Goal: Check status: Check status

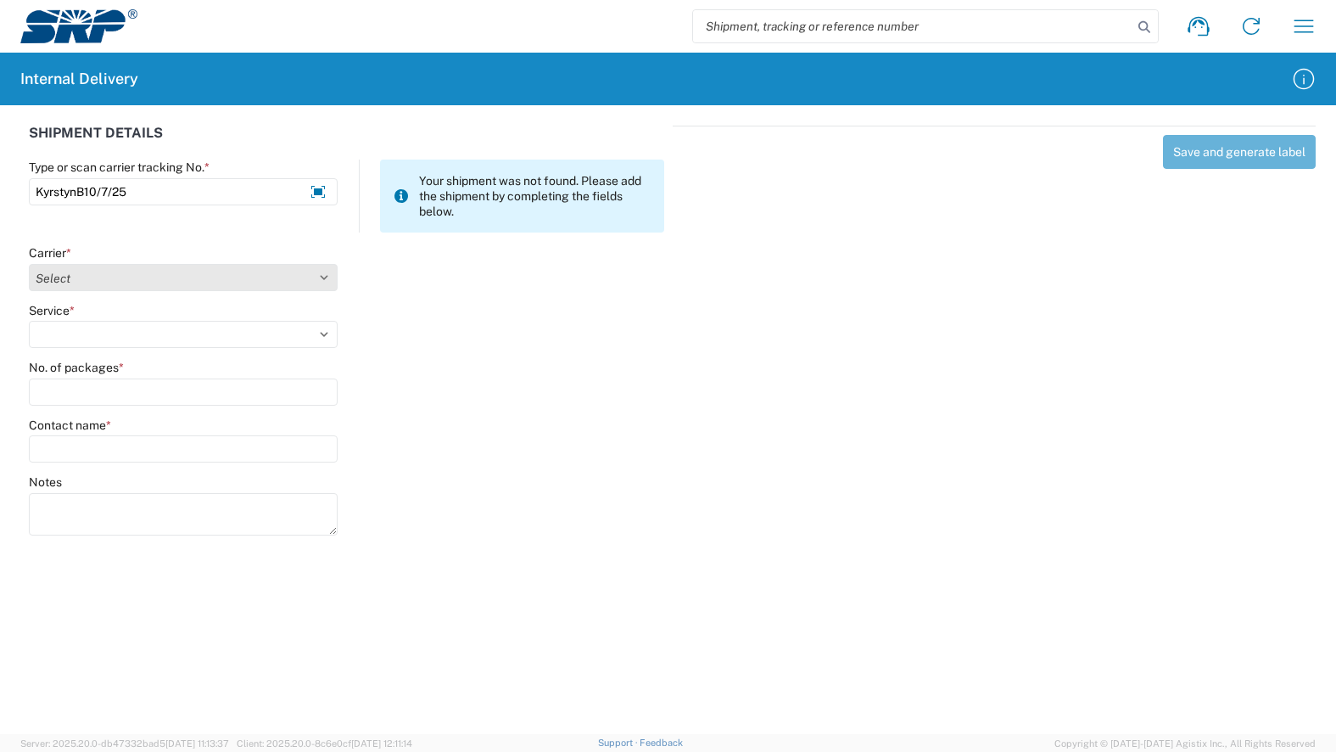
type input "KyrstynB10/7/25"
drag, startPoint x: 138, startPoint y: 276, endPoint x: 130, endPoint y: 284, distance: 12.0
click at [138, 276] on select "Select AcctPay Amazon Logistics ATI Trucking BC Dimerco Logistics Empire Southw…" at bounding box center [183, 277] width 309 height 27
select select "22933"
click at [29, 264] on select "Select AcctPay Amazon Logistics ATI Trucking BC Dimerco Logistics Empire Southw…" at bounding box center [183, 277] width 309 height 27
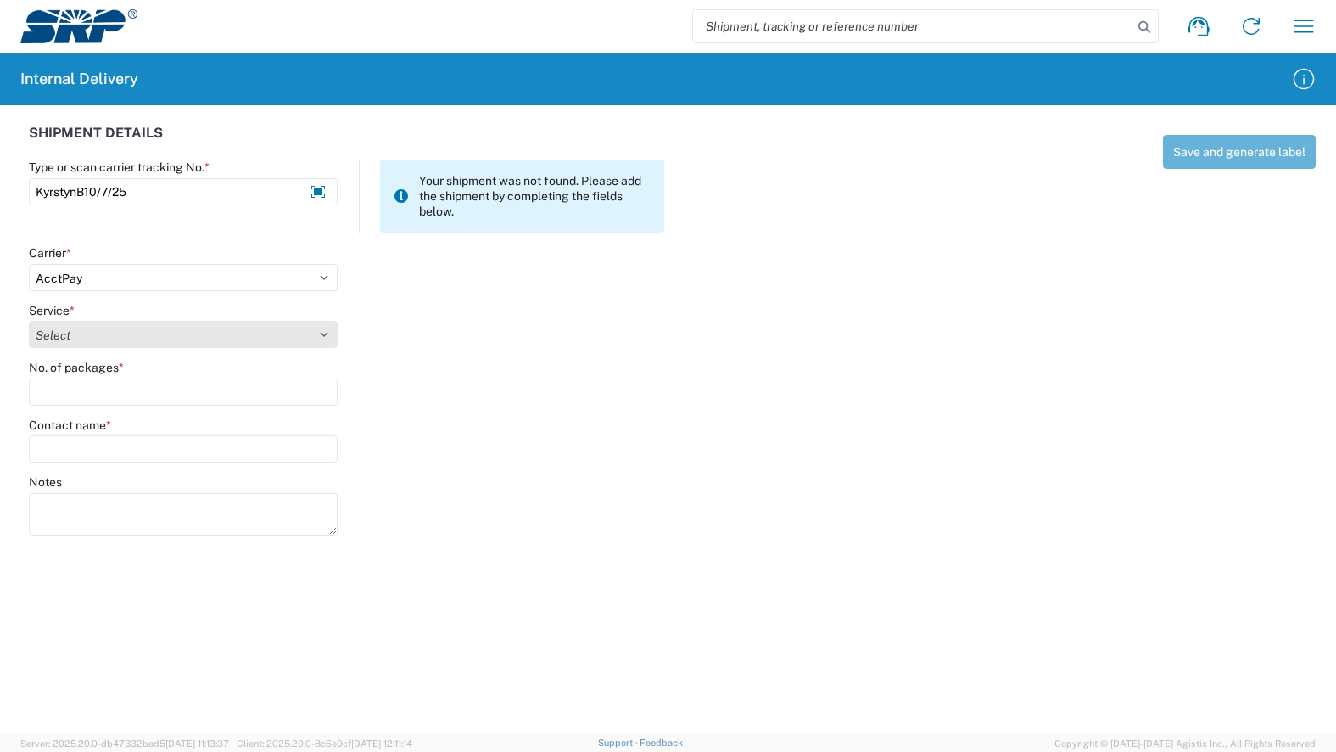
click at [115, 333] on select "Select Ground Inter-Office" at bounding box center [183, 334] width 309 height 27
select select "42403"
click at [29, 321] on select "Select Ground Inter-Office" at bounding box center [183, 334] width 309 height 27
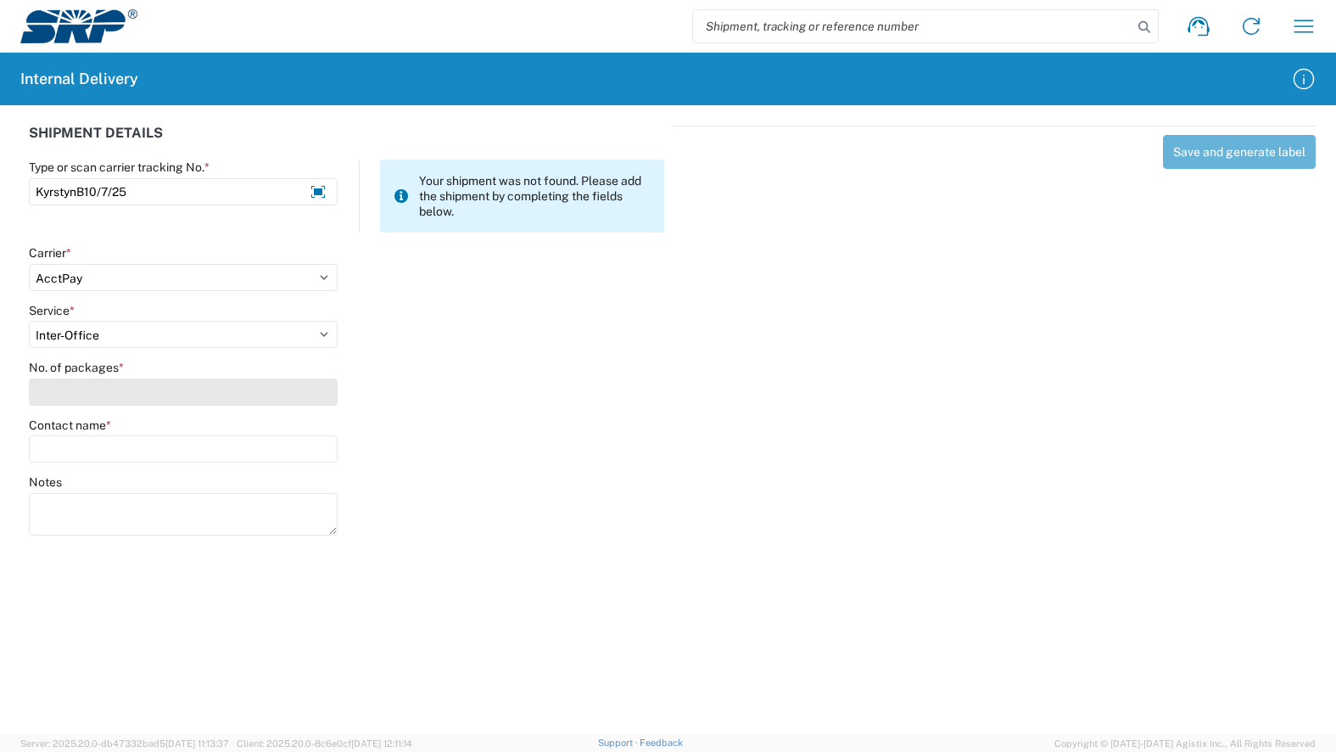
click at [137, 399] on input "No. of packages *" at bounding box center [183, 391] width 309 height 27
type input "1"
type input "legal"
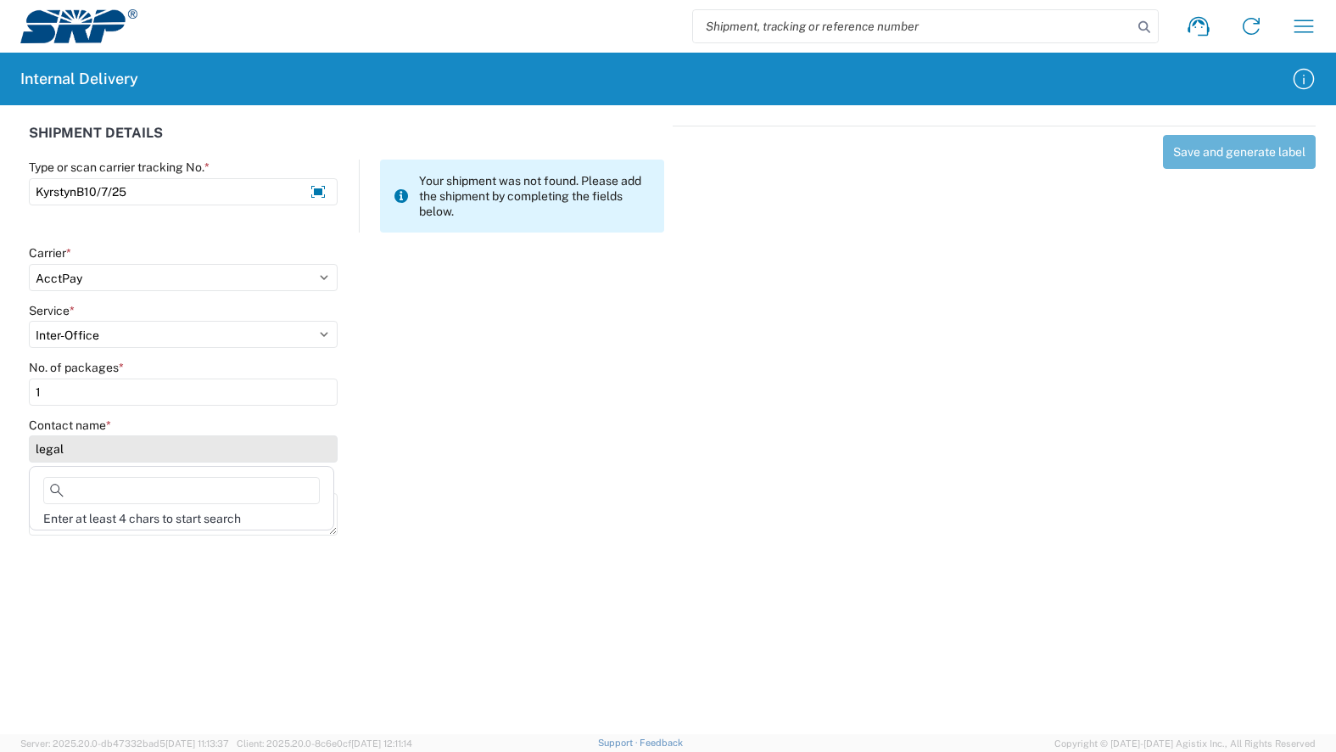
click at [115, 459] on input "legal" at bounding box center [183, 448] width 309 height 27
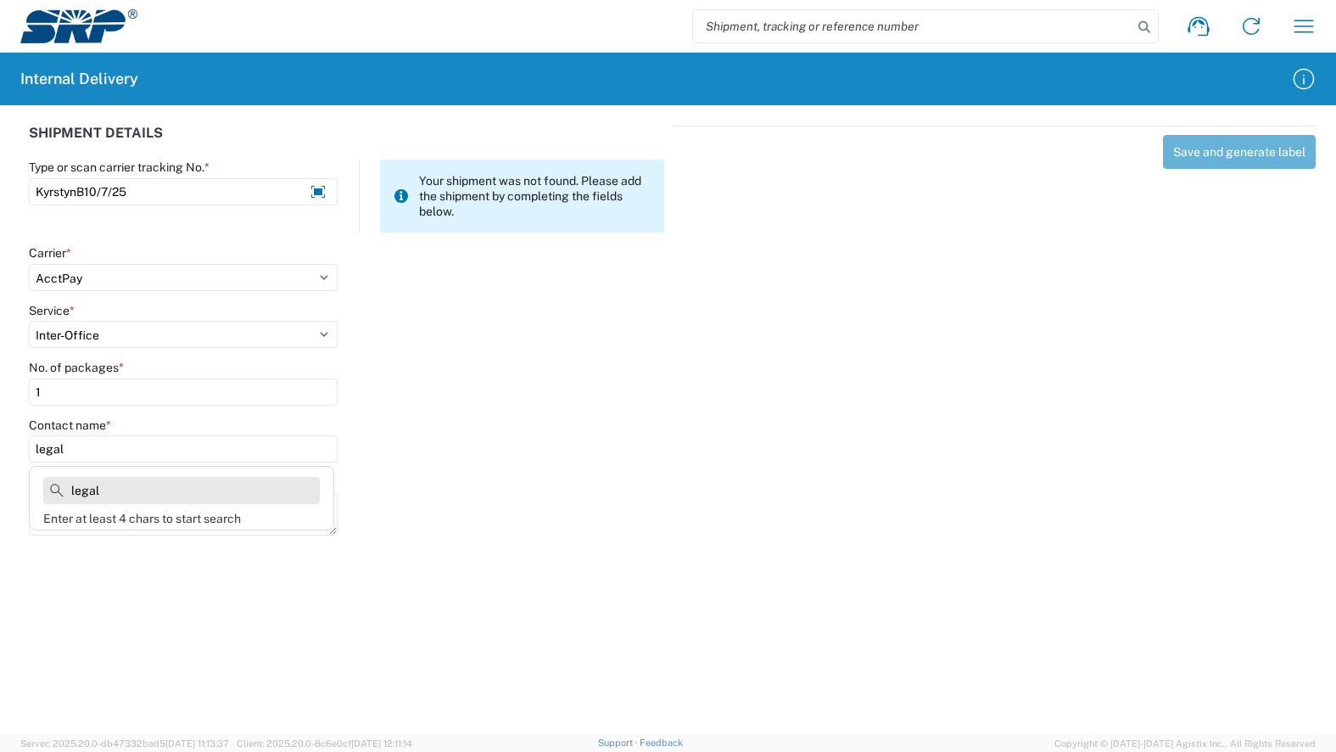
type input "legal"
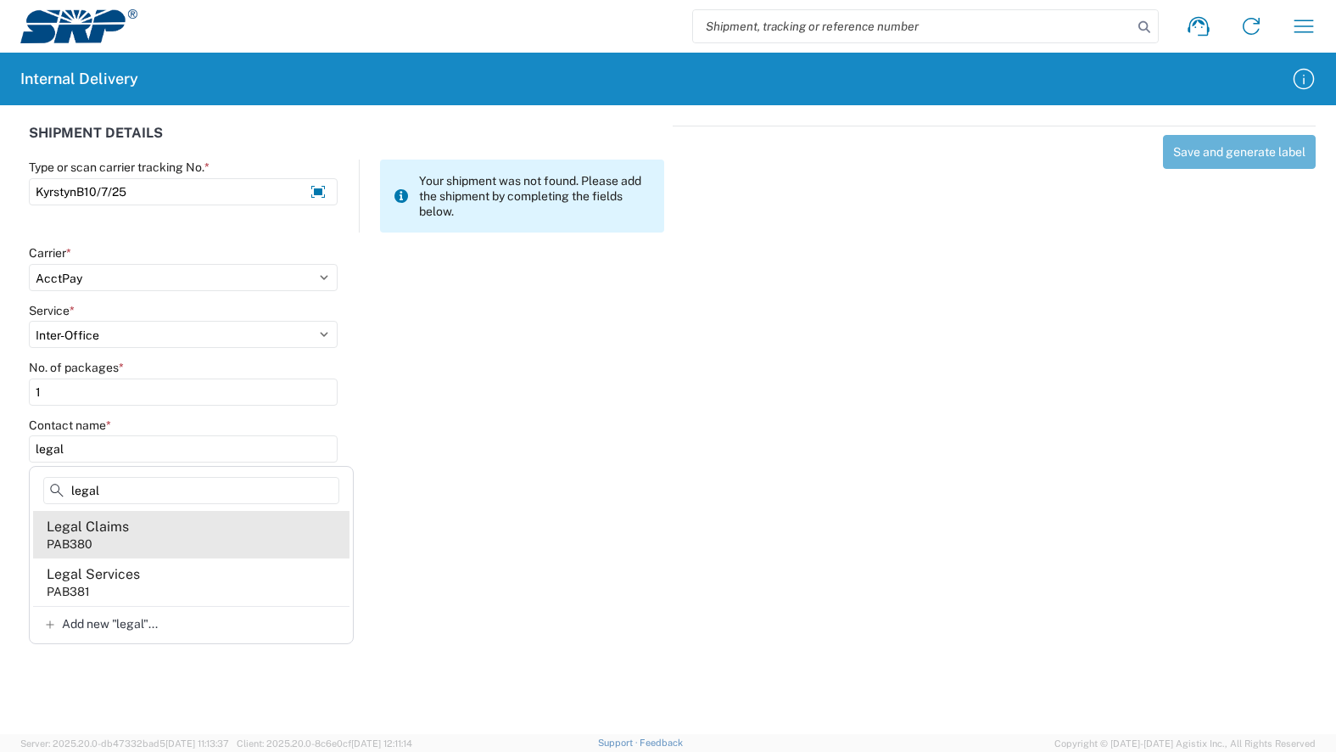
click at [165, 548] on agx-address-suggestion-item "Legal Claims PAB380" at bounding box center [191, 535] width 316 height 48
type input "Legal Claims"
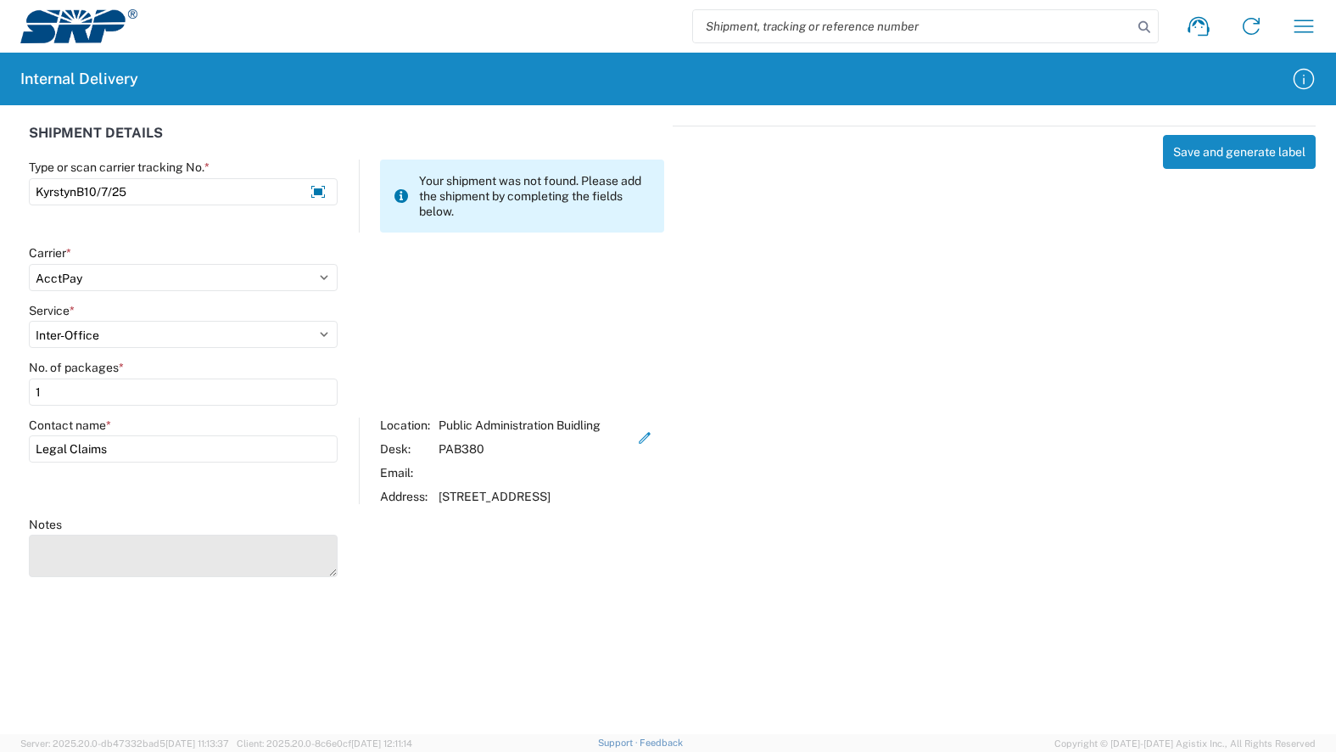
click at [160, 571] on textarea "Notes" at bounding box center [183, 555] width 309 height 42
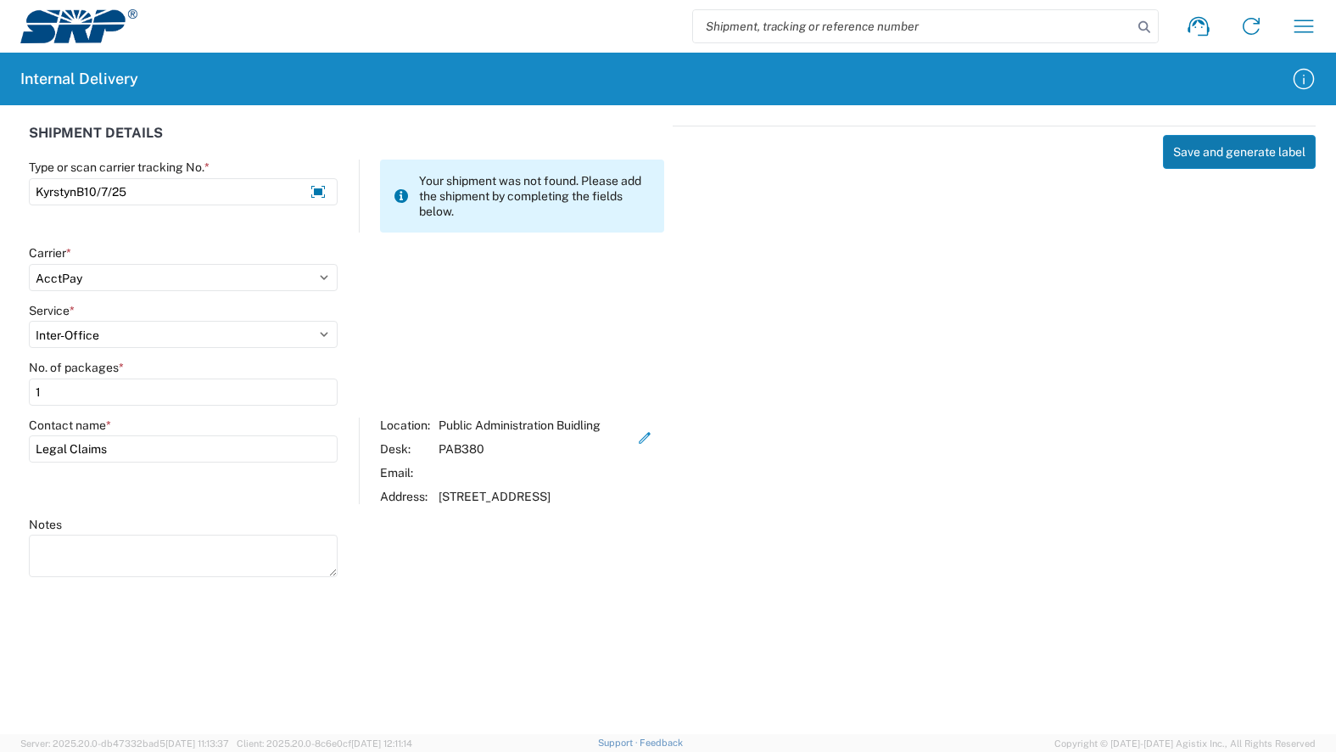
click at [1223, 159] on button "Save and generate label" at bounding box center [1239, 152] width 153 height 34
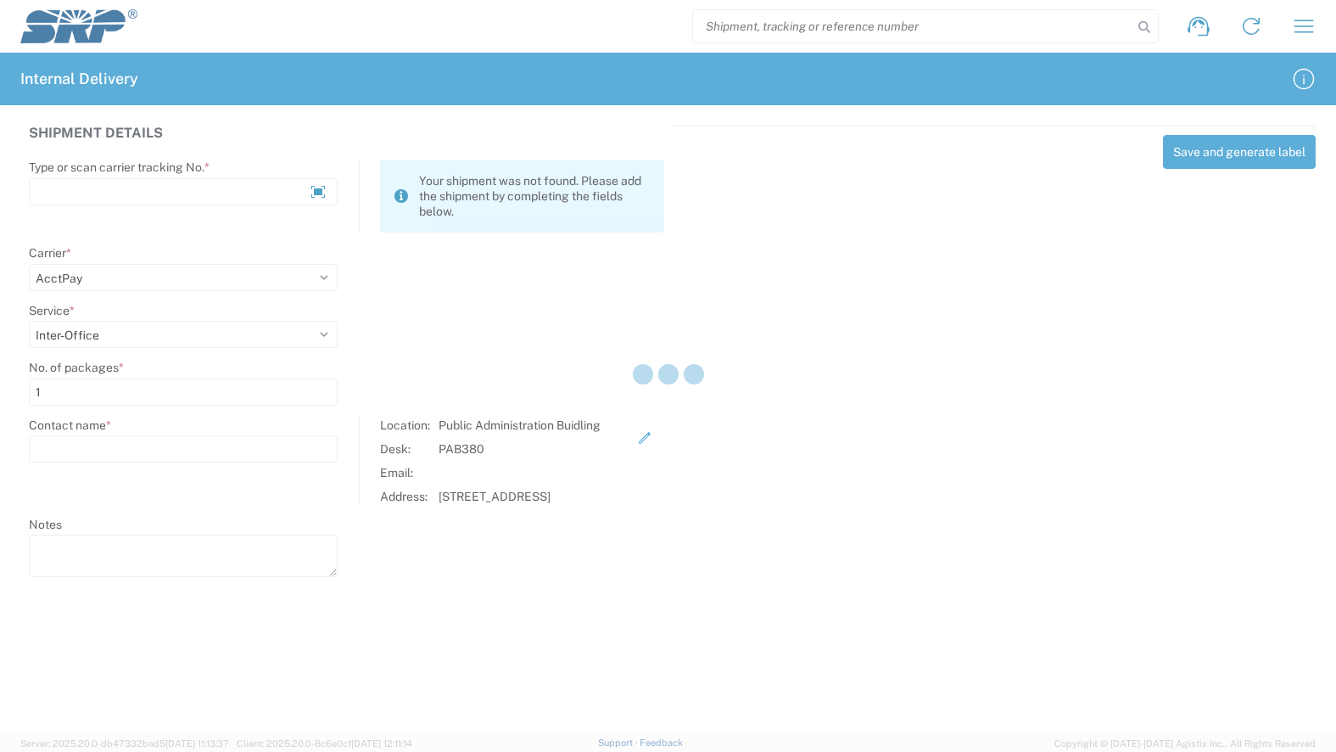
select select
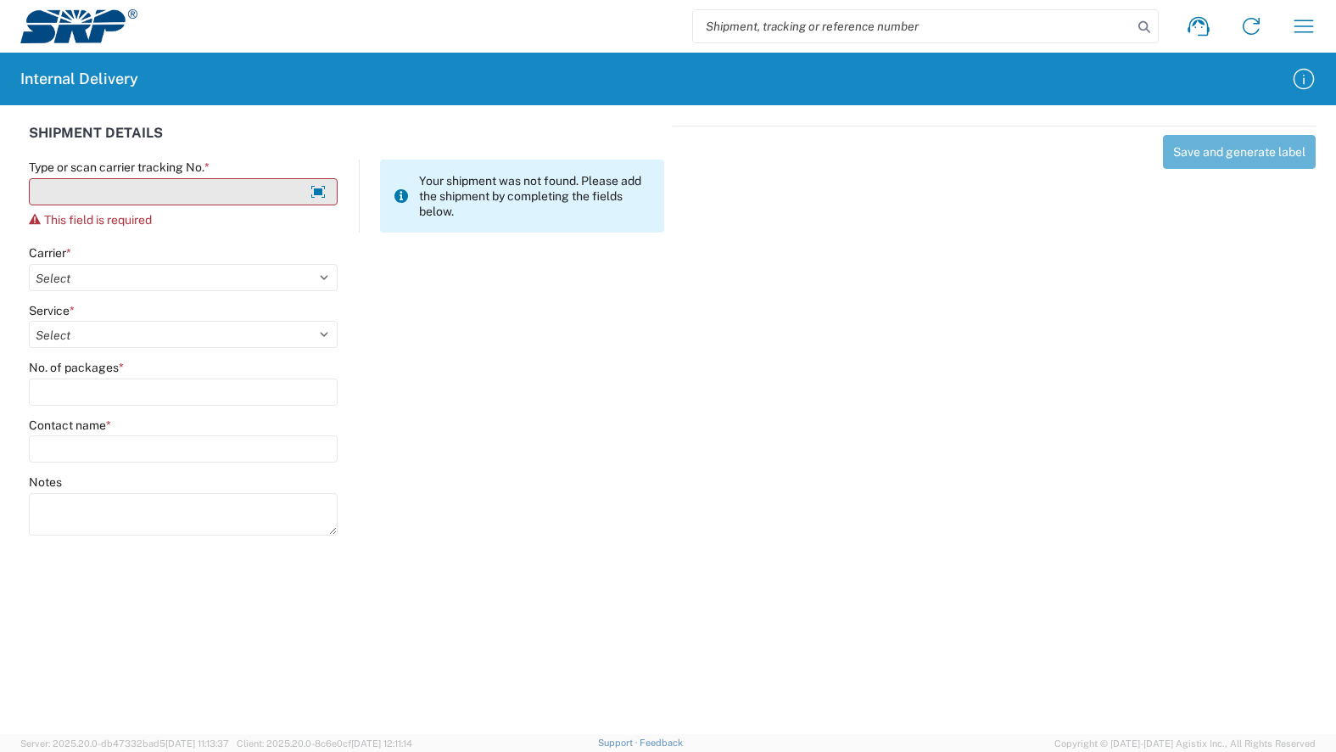
click at [176, 195] on input "Type or scan carrier tracking No. *" at bounding box center [183, 191] width 309 height 27
type input "A"
click at [629, 404] on div "No. of packages *" at bounding box center [346, 389] width 653 height 58
click at [797, 24] on input "search" at bounding box center [912, 26] width 439 height 32
paste input "KyrstynB10/7/25"
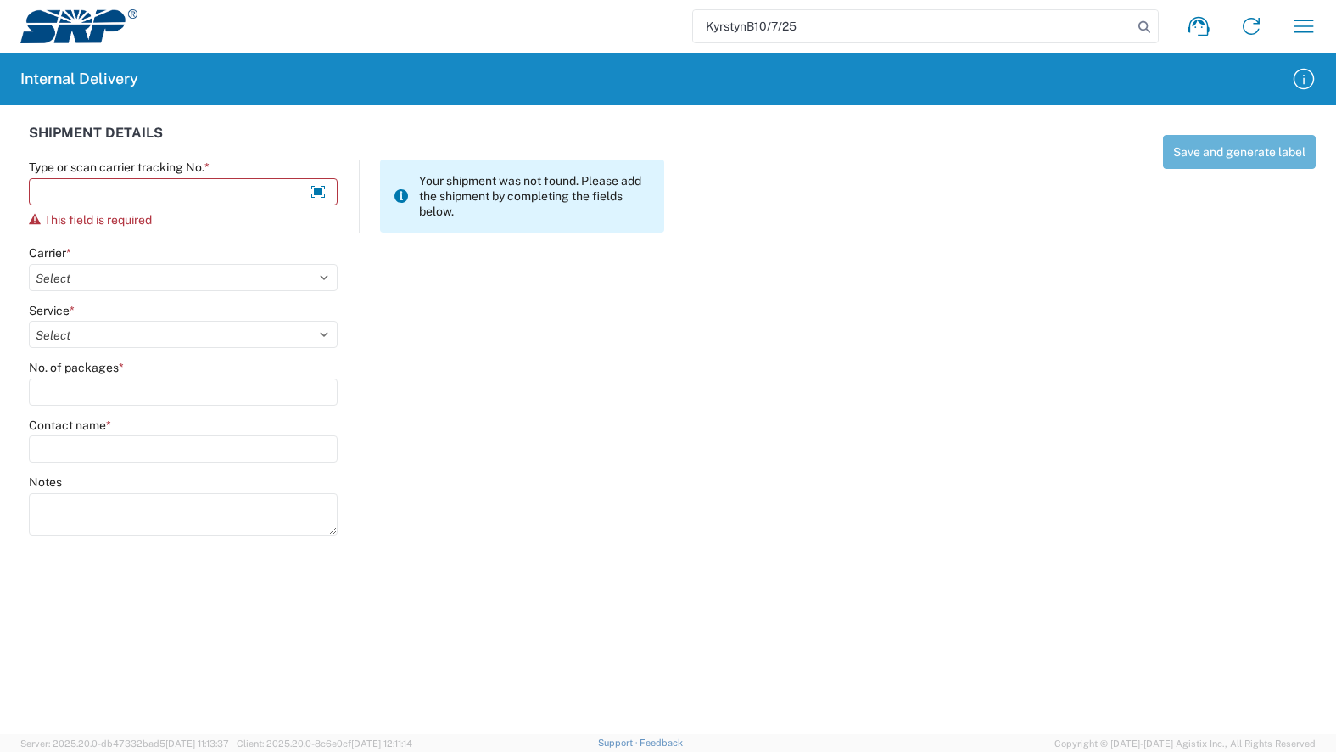
type input "KyrstynB10/7/25"
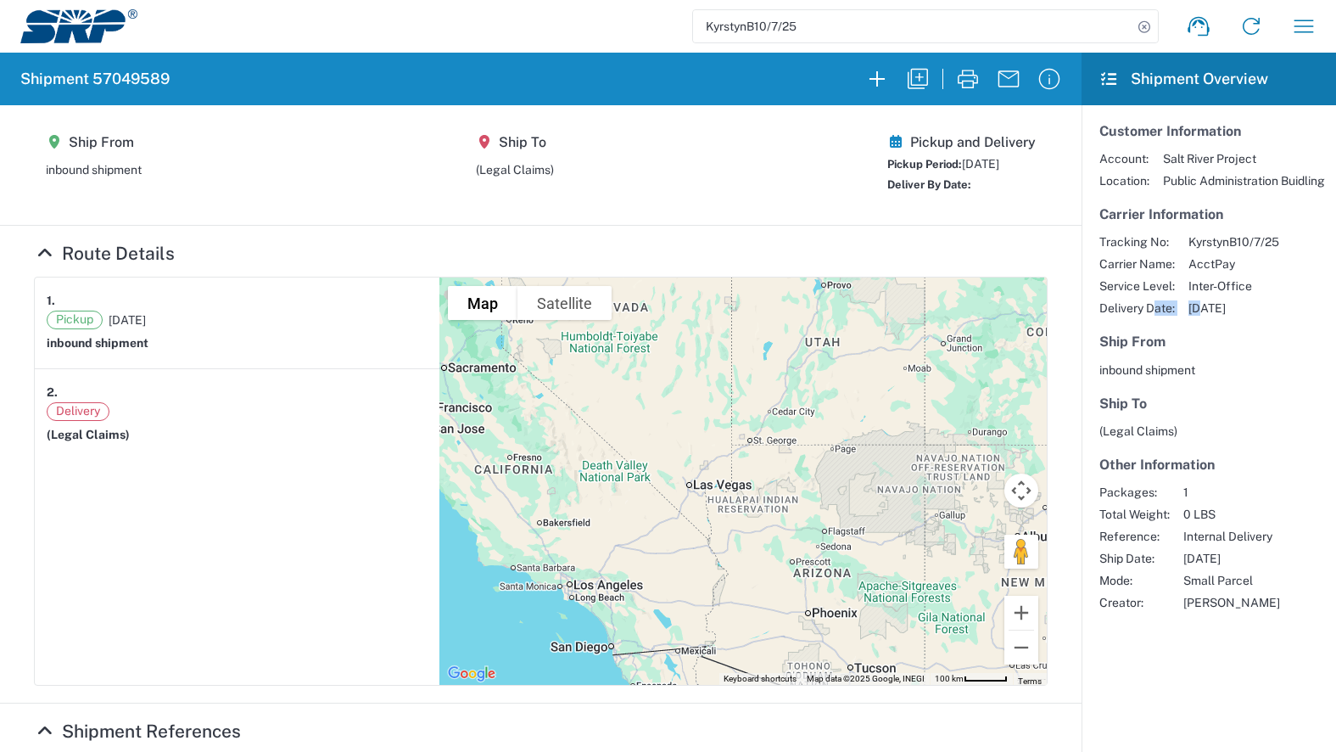
drag, startPoint x: 1139, startPoint y: 309, endPoint x: 1197, endPoint y: 310, distance: 57.7
click at [1197, 310] on div "Tracking No: KyrstynB10/7/25 Carrier Name: AcctPay Service Level: Inter-Office …" at bounding box center [1208, 274] width 219 height 81
drag, startPoint x: 1197, startPoint y: 310, endPoint x: 1224, endPoint y: 358, distance: 55.5
click at [1224, 358] on section "Ship From inbound shipment" at bounding box center [1208, 354] width 219 height 43
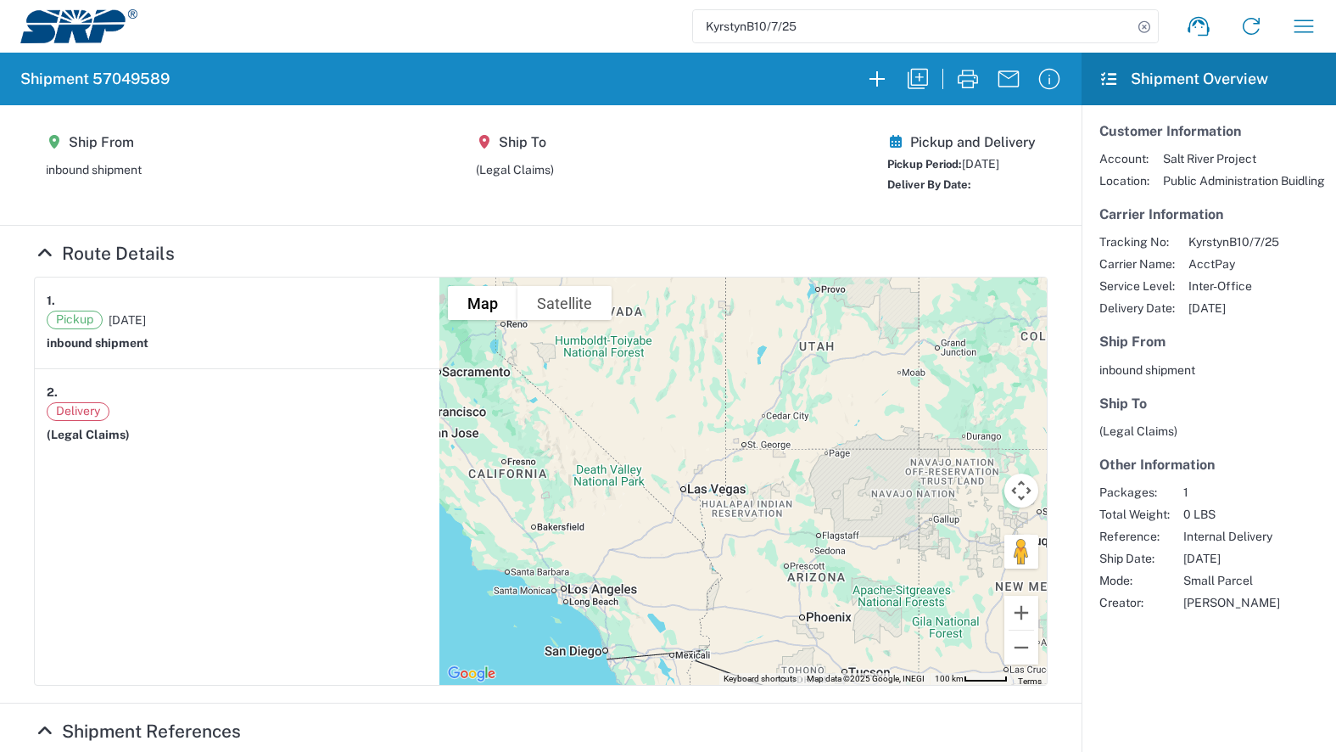
click at [349, 70] on agx-form-header "Shipment 57049589" at bounding box center [541, 79] width 1082 height 53
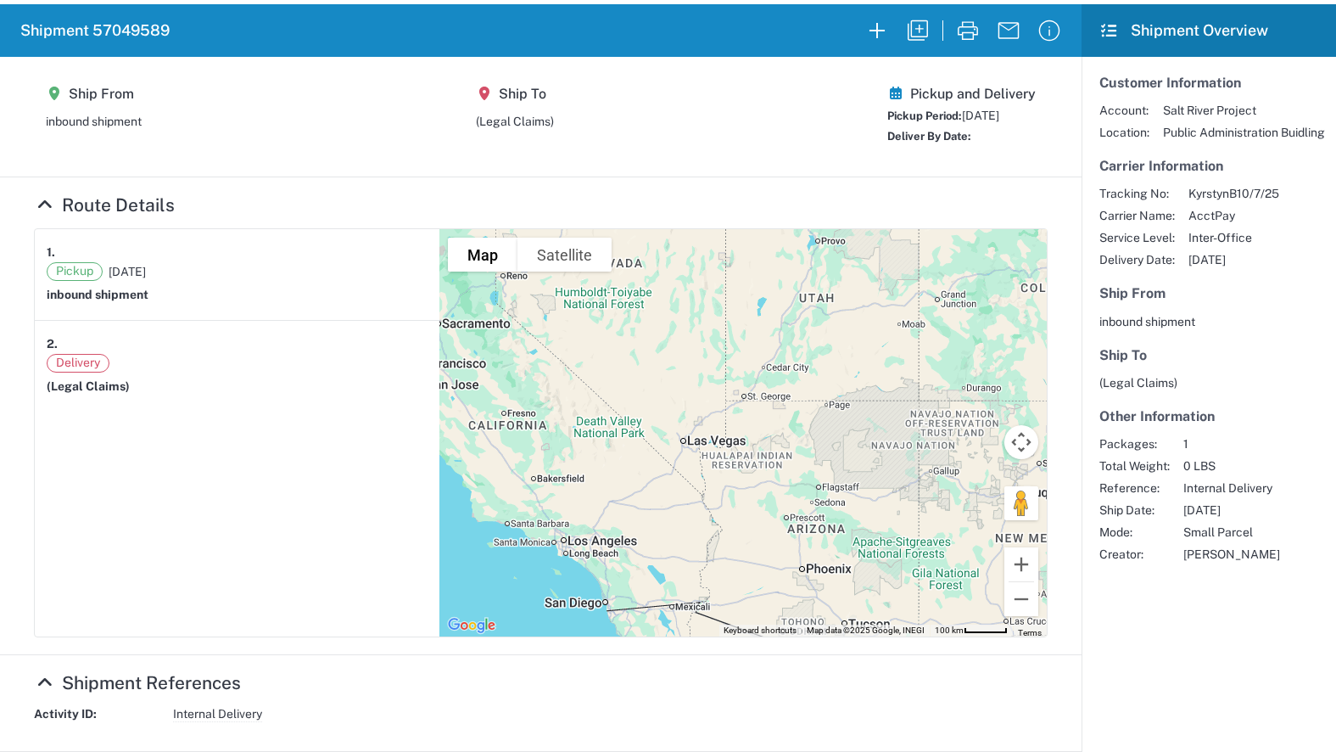
scroll to position [85, 0]
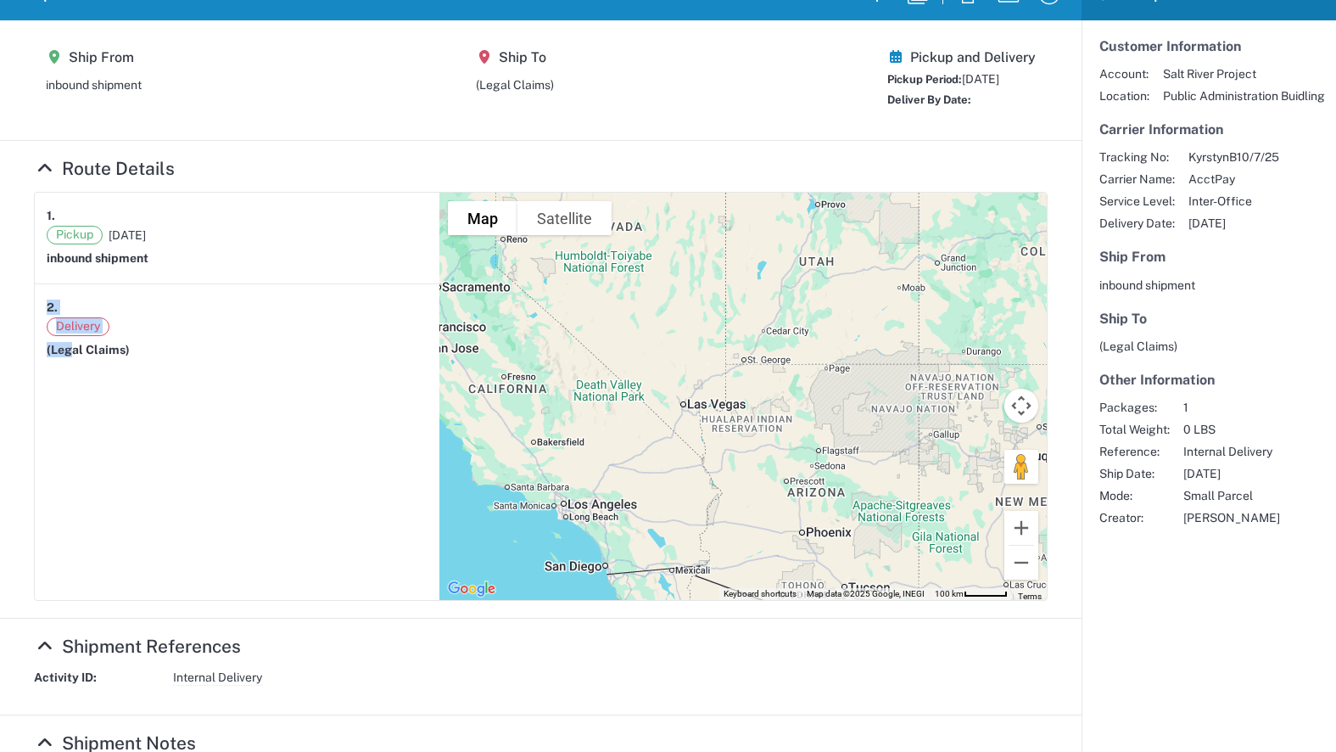
drag, startPoint x: 39, startPoint y: 303, endPoint x: 74, endPoint y: 361, distance: 68.1
click at [74, 361] on article "2. Delivery (Legal Claims)" at bounding box center [237, 329] width 405 height 91
drag, startPoint x: 1111, startPoint y: 222, endPoint x: 1233, endPoint y: 221, distance: 122.2
click at [1233, 221] on div "Tracking No: KyrstynB10/7/25 Carrier Name: AcctPay Service Level: Inter-Office …" at bounding box center [1208, 189] width 219 height 81
drag, startPoint x: 1233, startPoint y: 221, endPoint x: 1214, endPoint y: 325, distance: 106.2
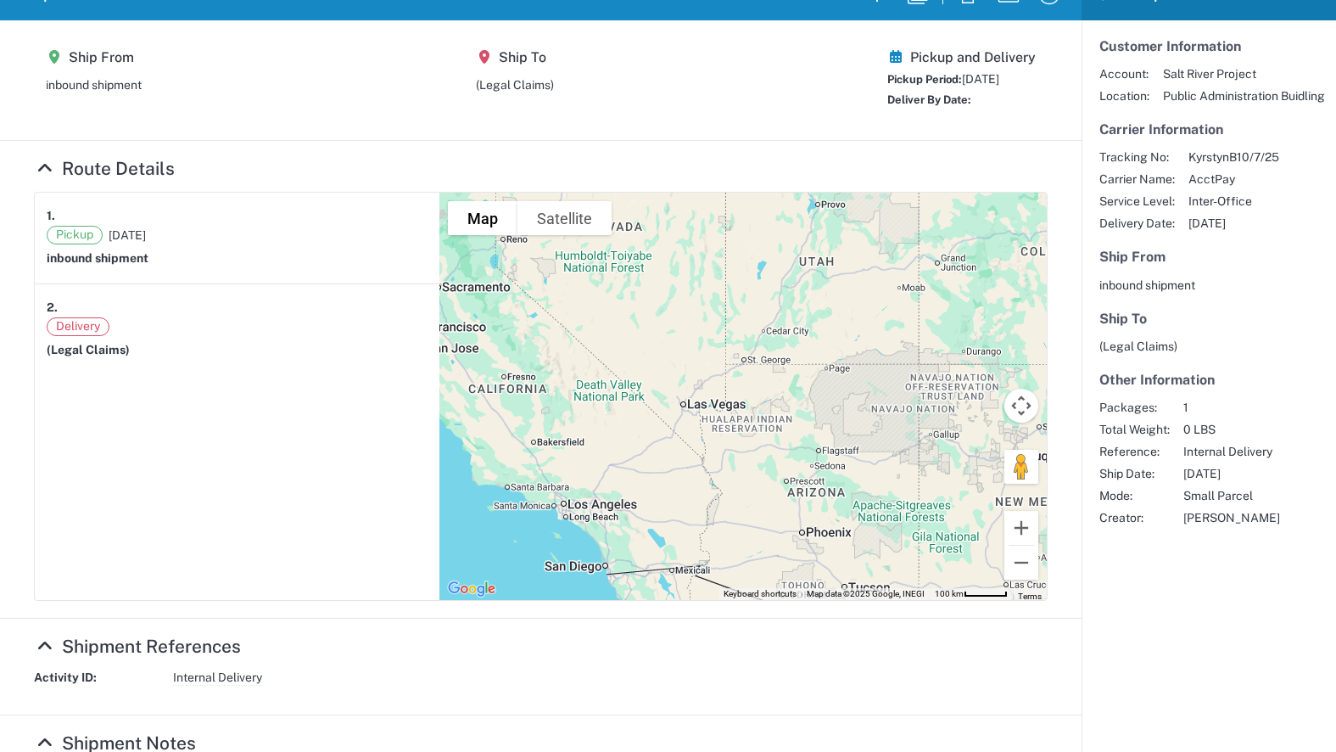
click at [1214, 316] on h5 "Ship To" at bounding box center [1208, 318] width 219 height 16
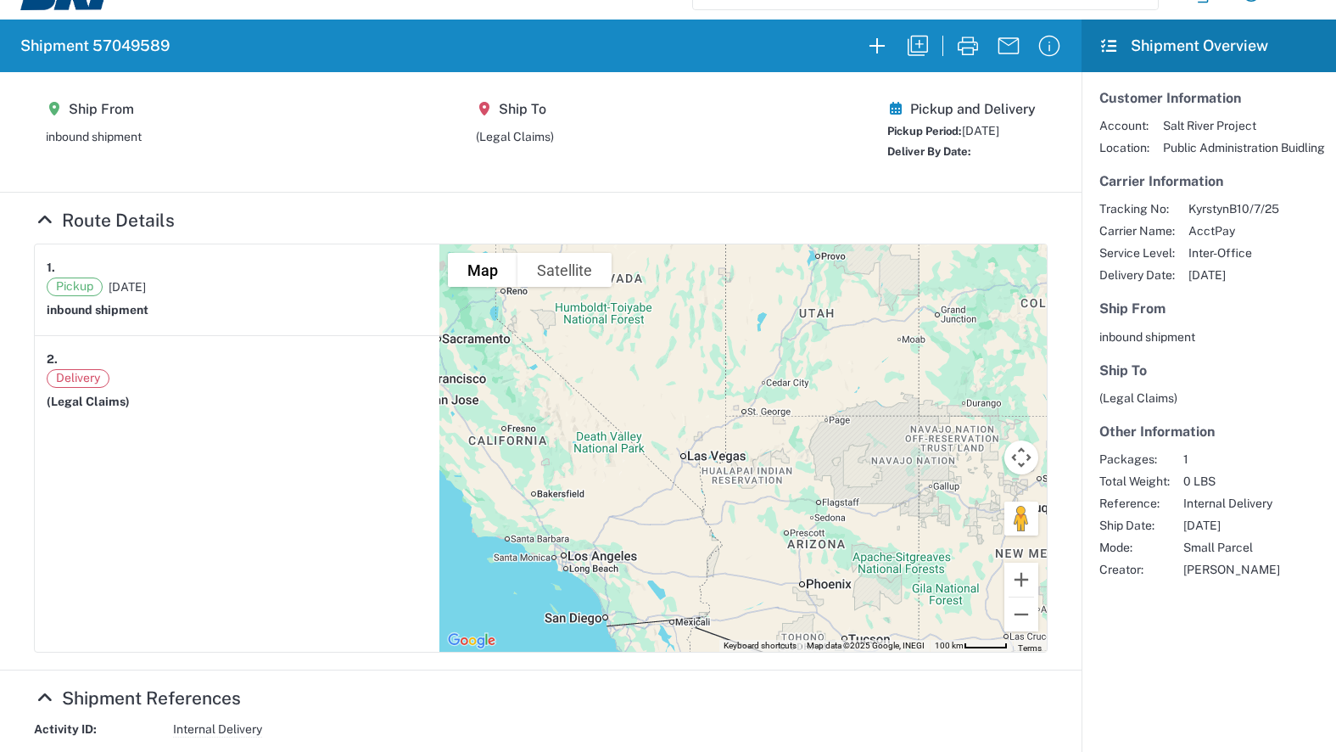
scroll to position [0, 0]
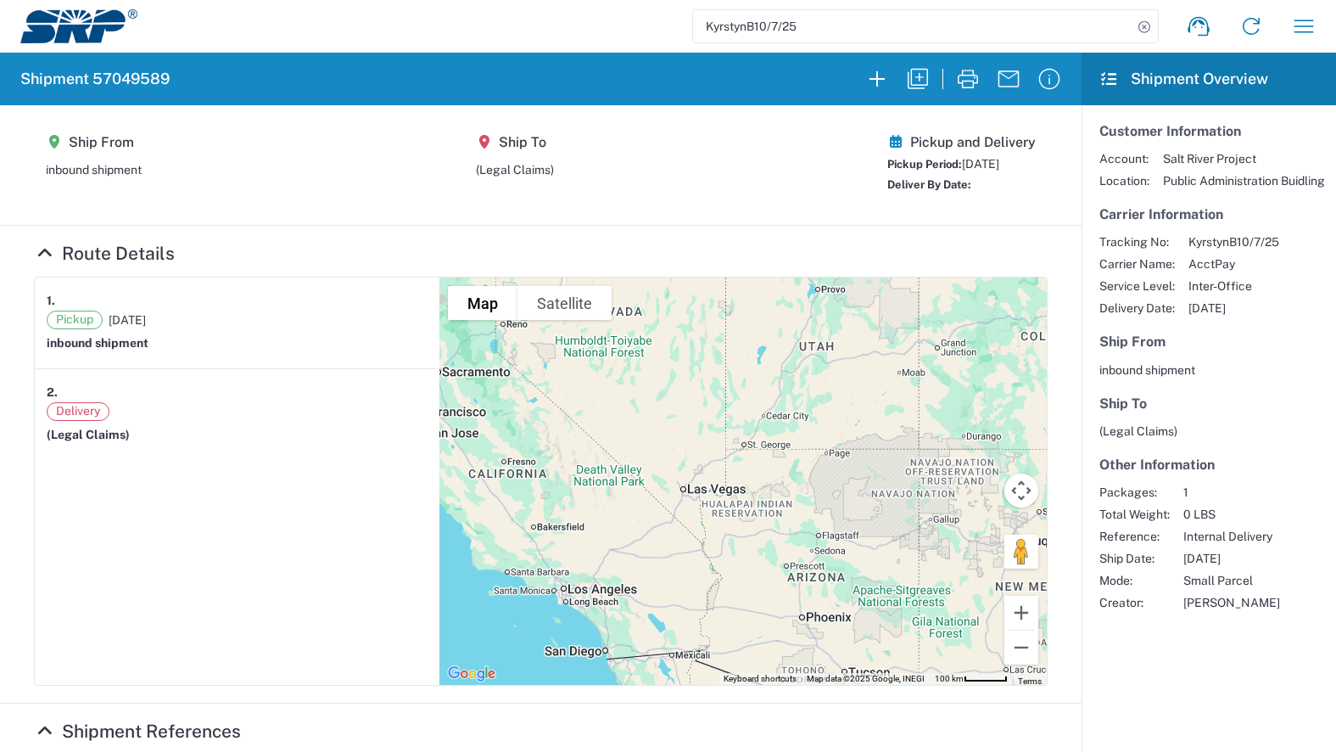
drag, startPoint x: 969, startPoint y: 187, endPoint x: 1057, endPoint y: 190, distance: 88.3
click at [1042, 190] on section "Ship From inbound shipment Ship To (Legal Claims) Pickup and Delivery Pickup Pe…" at bounding box center [541, 165] width 1082 height 120
drag, startPoint x: 916, startPoint y: 181, endPoint x: 1002, endPoint y: 179, distance: 85.7
click at [1002, 179] on div "Deliver By Date:" at bounding box center [961, 184] width 148 height 17
click at [1010, 181] on div "Deliver By Date:" at bounding box center [961, 184] width 148 height 17
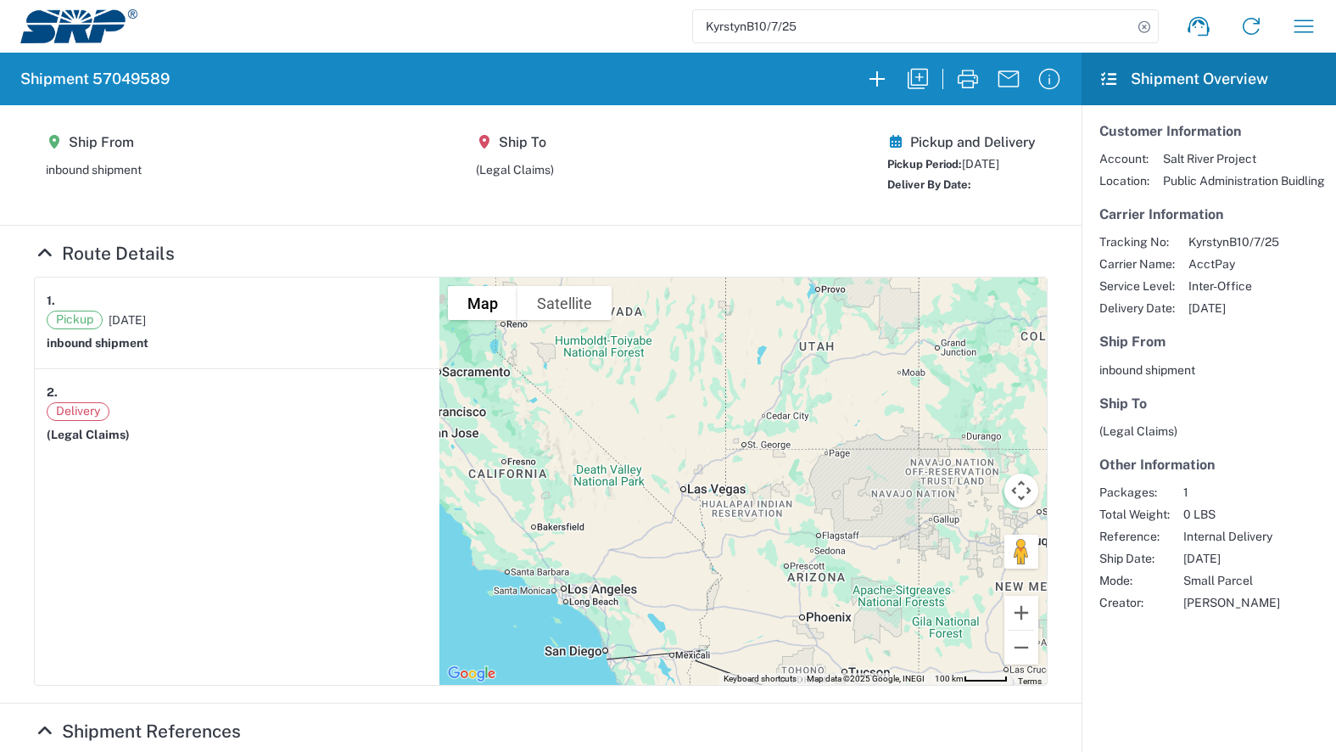
drag, startPoint x: 988, startPoint y: 146, endPoint x: 983, endPoint y: 138, distance: 9.2
click at [983, 138] on h5 "Pickup and Delivery" at bounding box center [961, 142] width 148 height 16
click at [680, 171] on agx-shipment-main-routing-info "Ship From inbound shipment Ship To (Legal Claims) Pickup and Delivery Pickup Pe…" at bounding box center [541, 165] width 1014 height 86
